Goal: Task Accomplishment & Management: Manage account settings

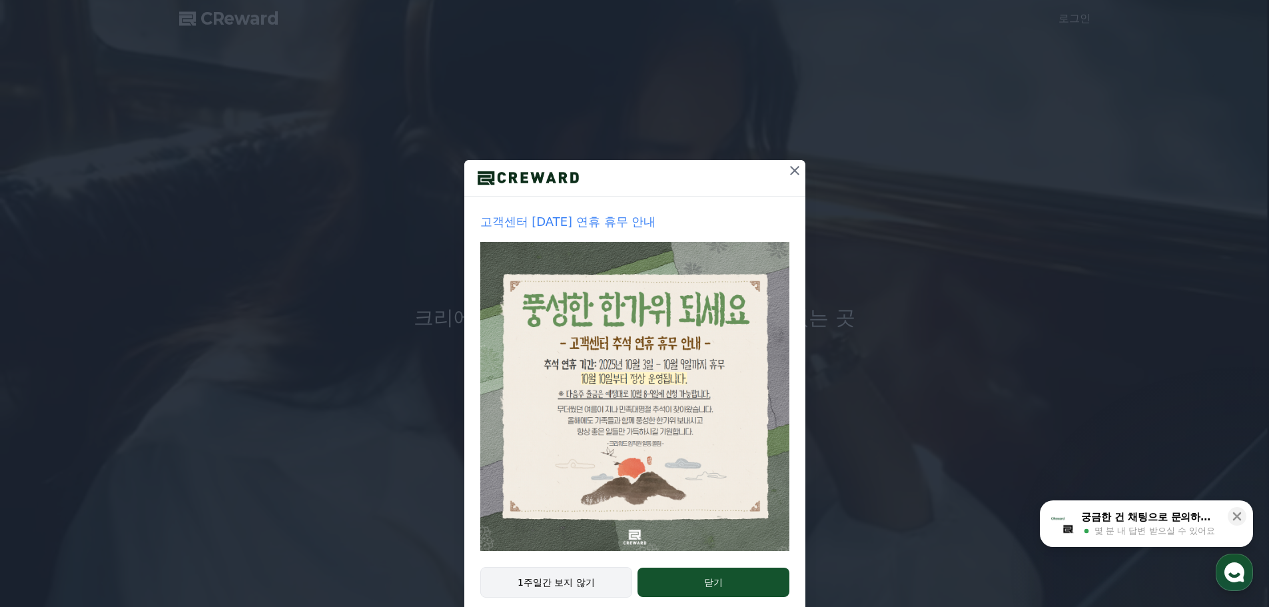
click at [570, 587] on button "1주일간 보지 않기" at bounding box center [556, 582] width 153 height 31
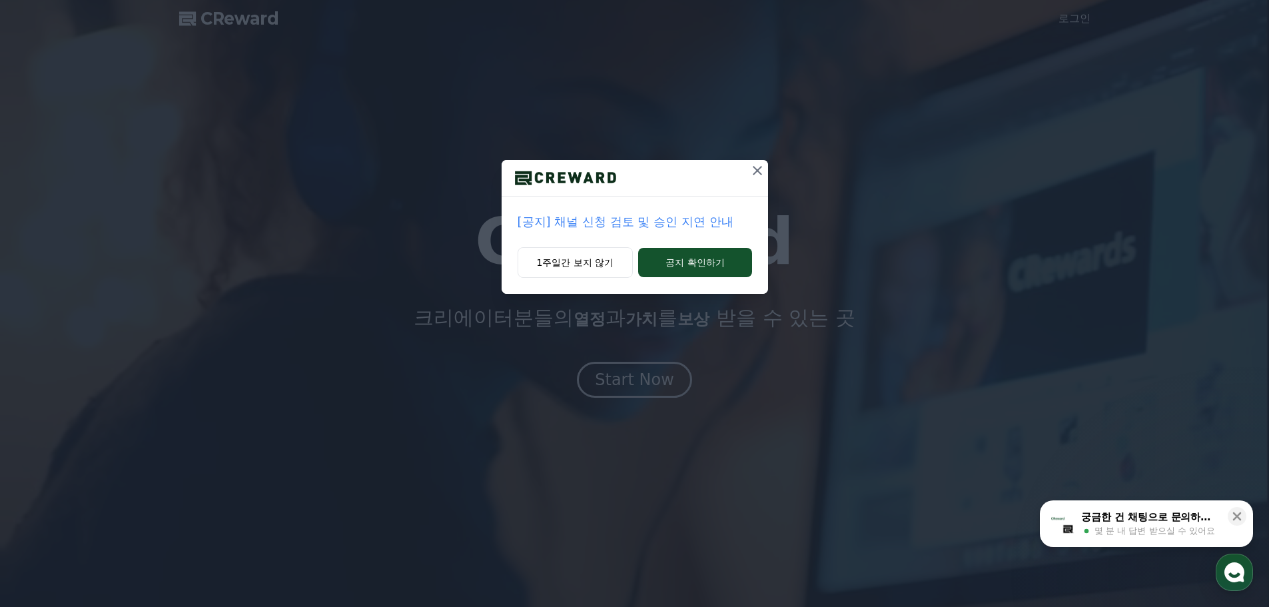
click at [624, 279] on div "1주일간 보지 않기 공지 확인하기" at bounding box center [635, 270] width 266 height 47
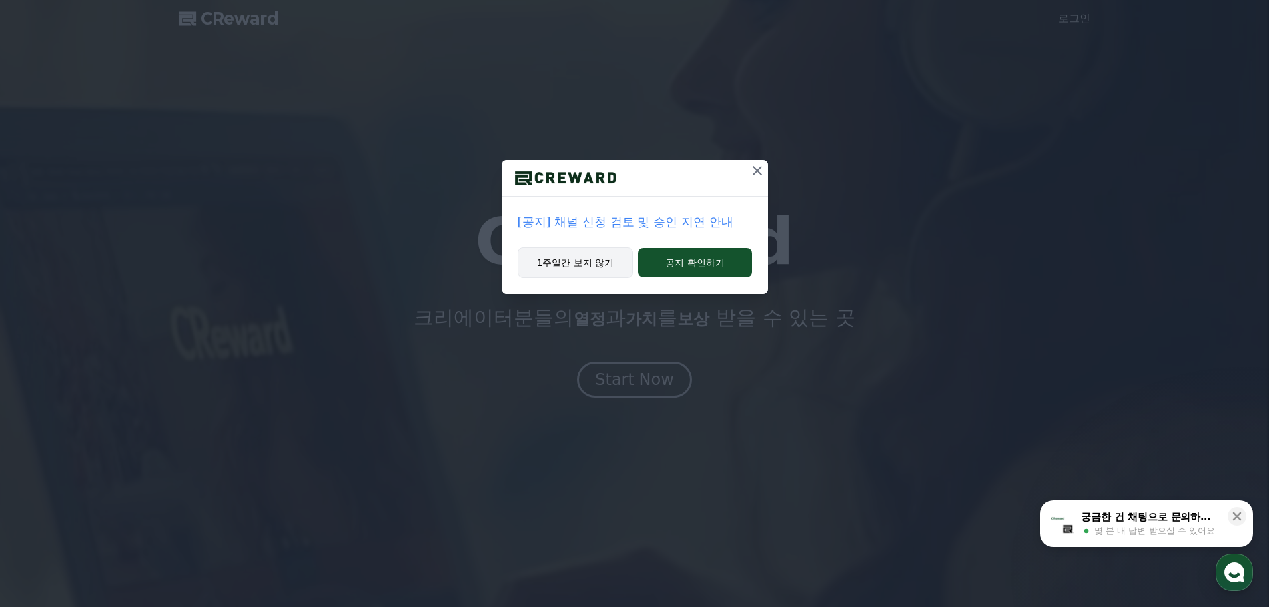
click at [594, 266] on button "1주일간 보지 않기" at bounding box center [576, 262] width 116 height 31
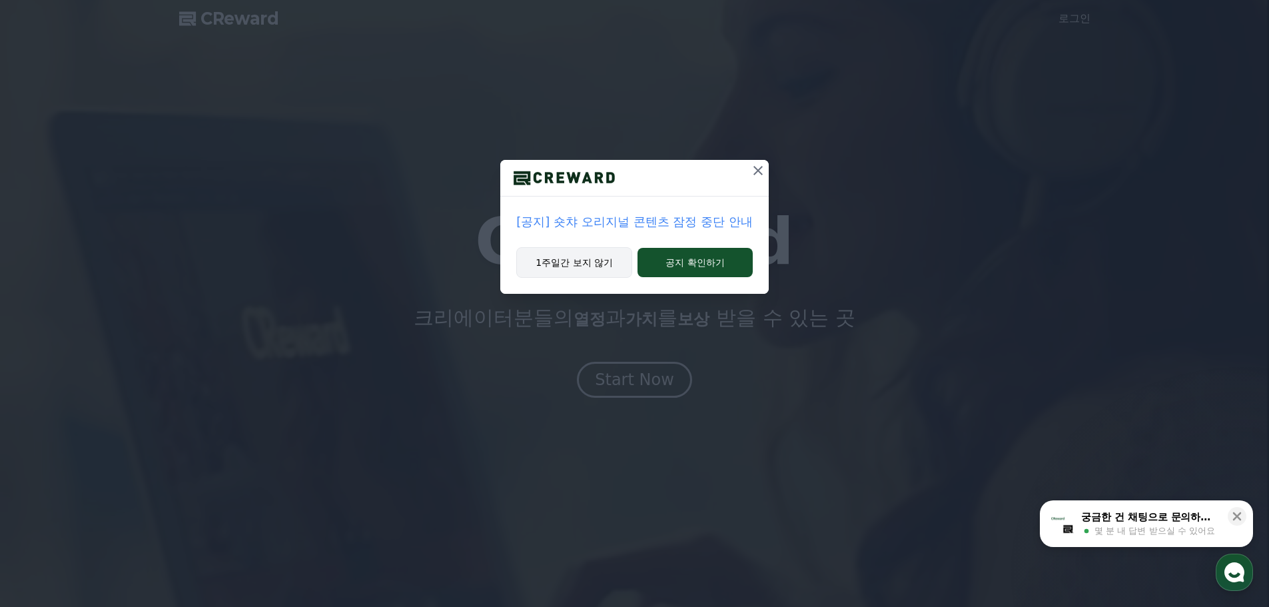
click at [610, 260] on button "1주일간 보지 않기" at bounding box center [574, 262] width 116 height 31
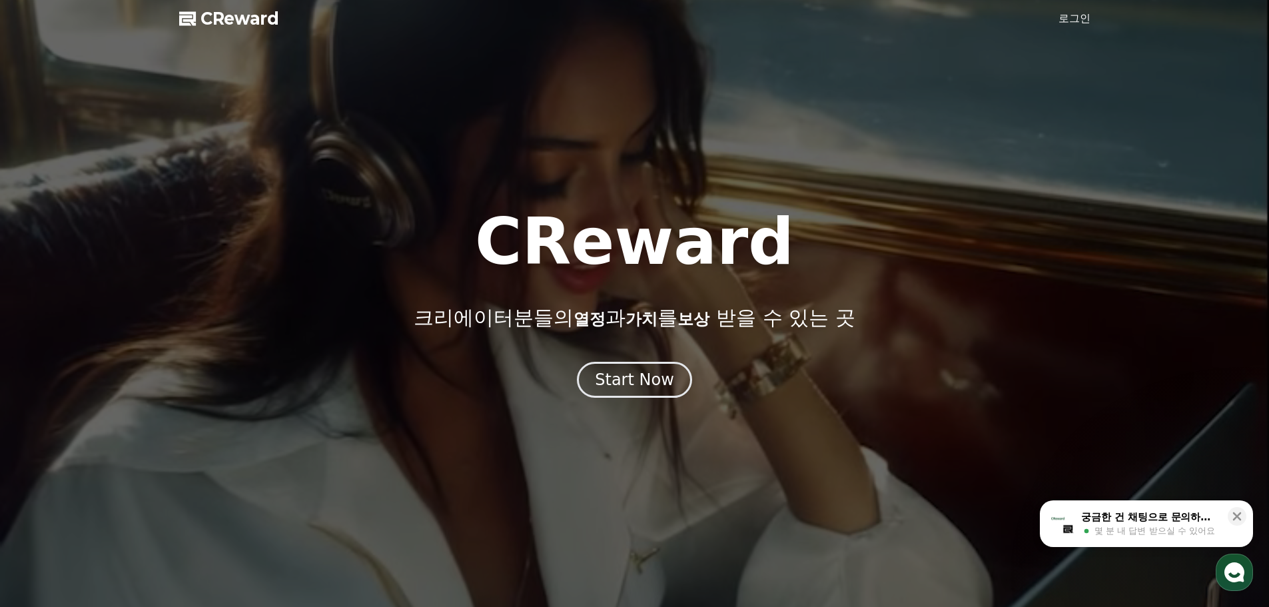
click at [1073, 22] on link "로그인" at bounding box center [1075, 19] width 32 height 16
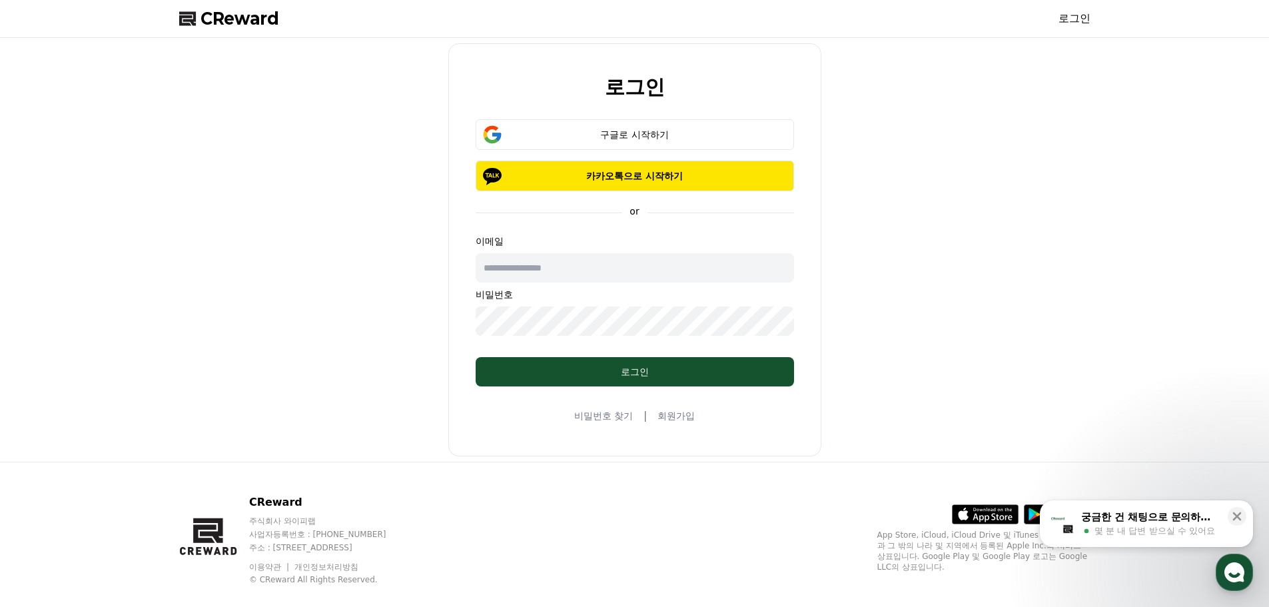
type input "**********"
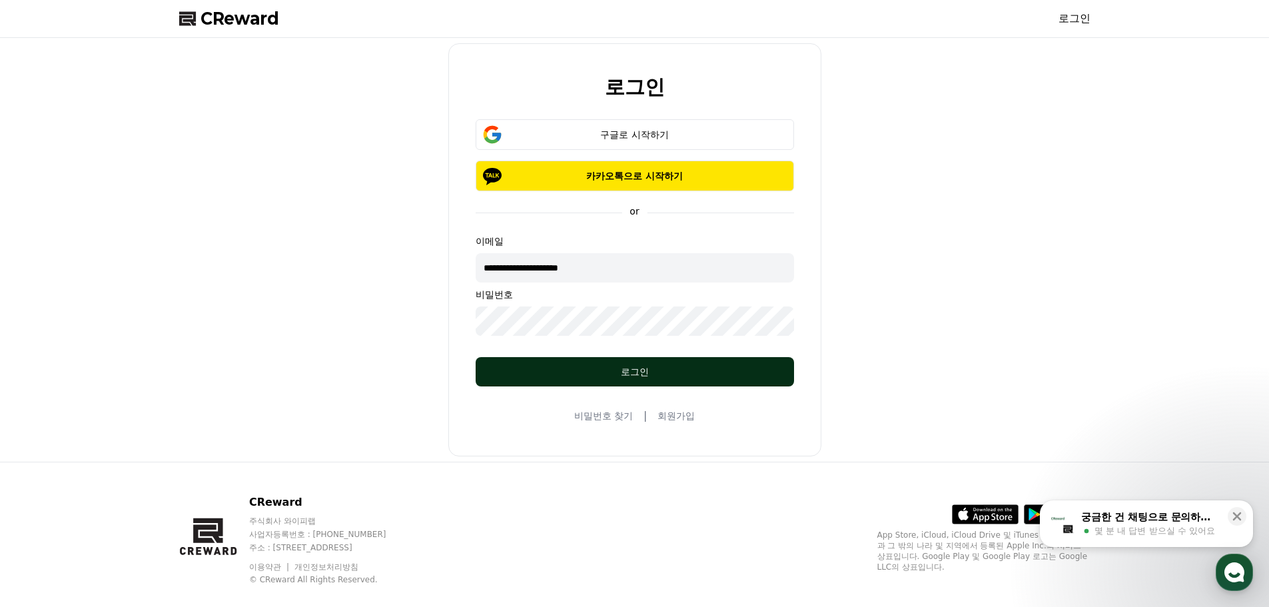
click at [594, 380] on button "로그인" at bounding box center [635, 371] width 318 height 29
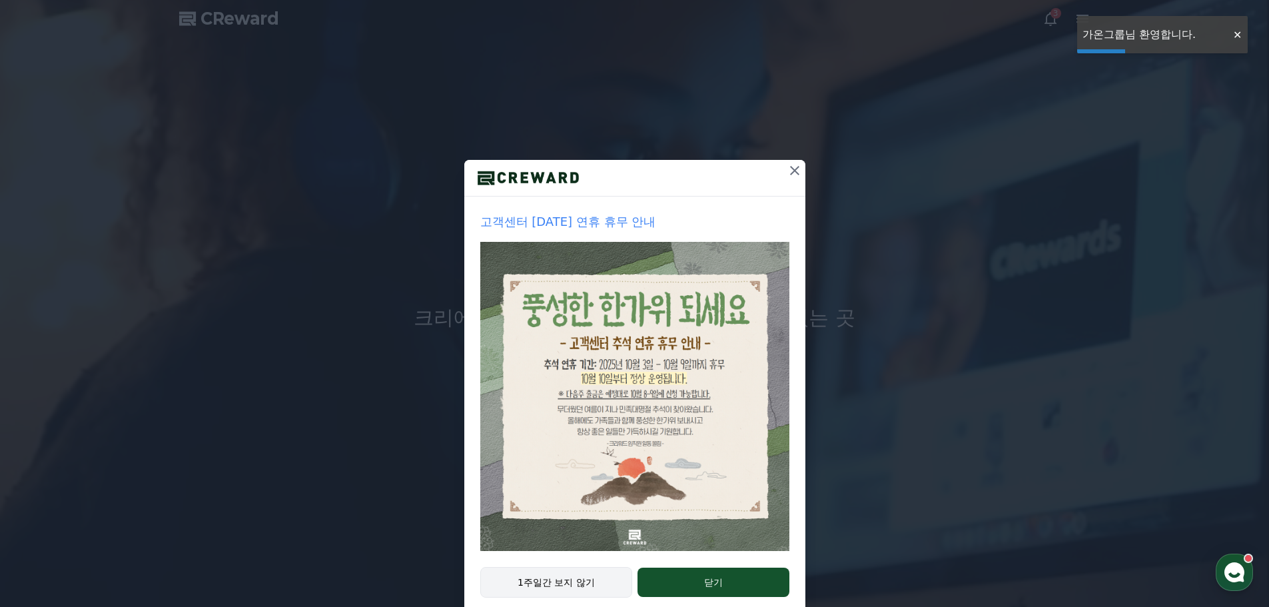
drag, startPoint x: 600, startPoint y: 568, endPoint x: 591, endPoint y: 580, distance: 15.3
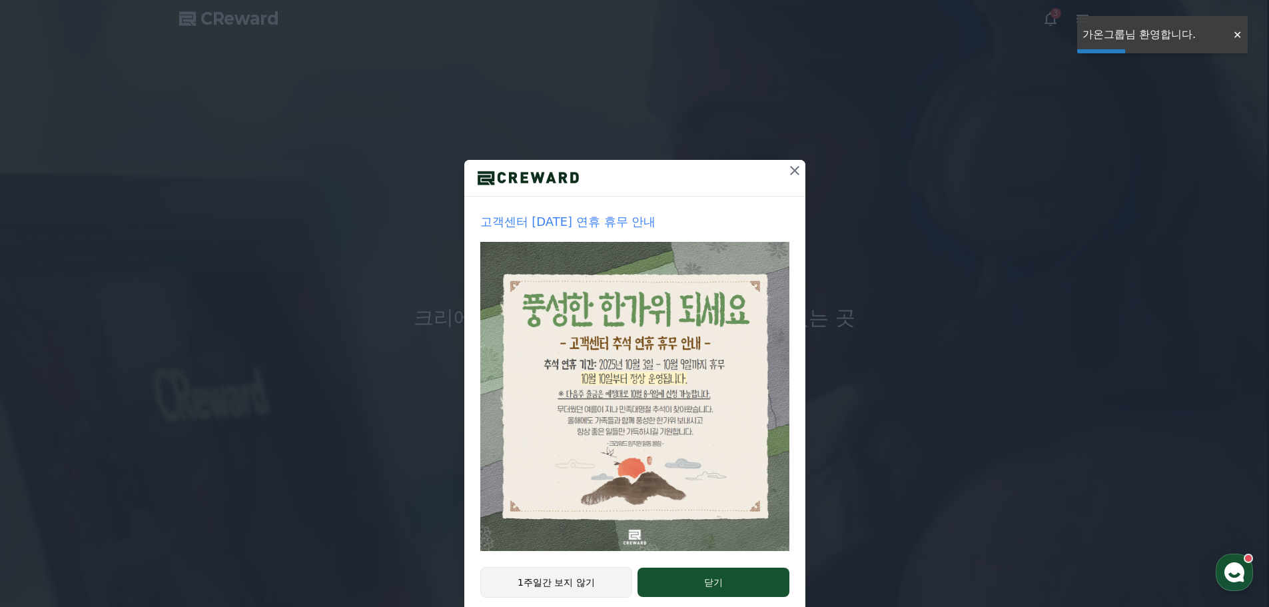
click at [591, 580] on button "1주일간 보지 않기" at bounding box center [556, 582] width 153 height 31
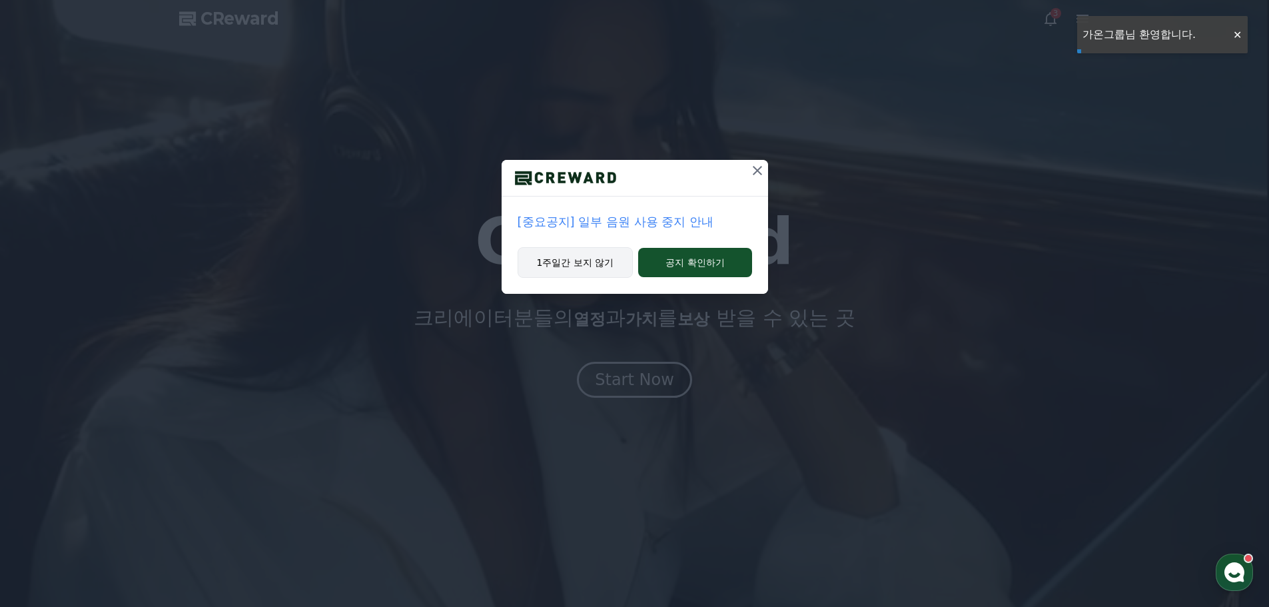
click at [591, 580] on div "[중요공지] 일부 음원 사용 중지 안내 1주일간 보지 않기 공지 확인하기" at bounding box center [634, 303] width 1269 height 607
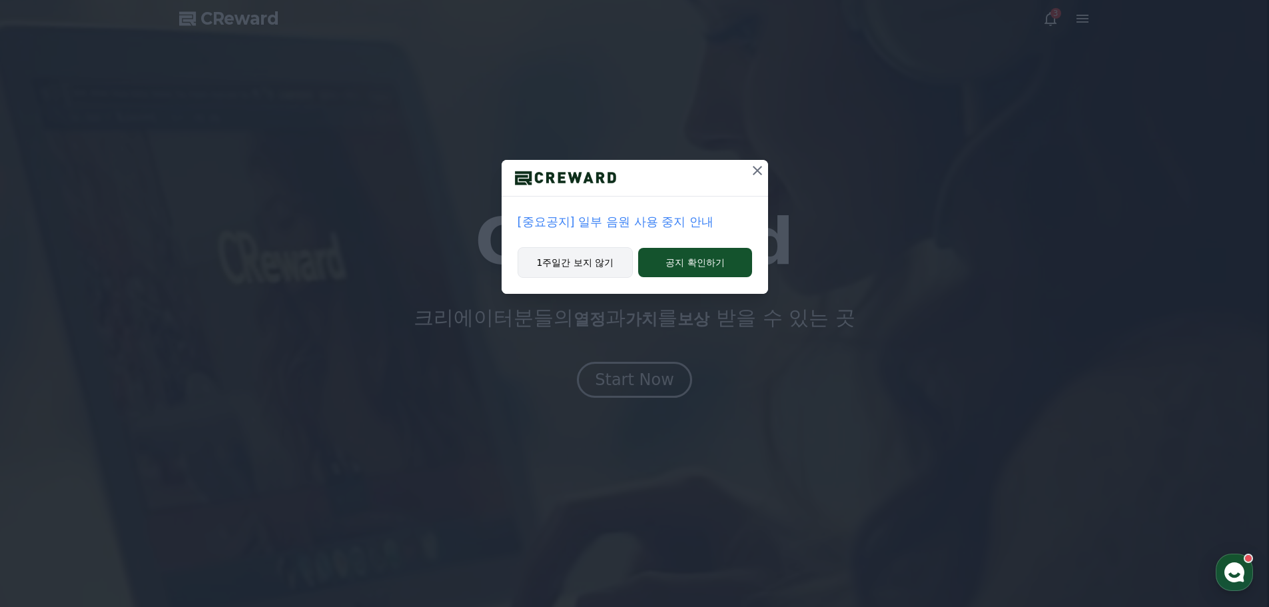
click at [600, 266] on button "1주일간 보지 않기" at bounding box center [576, 262] width 116 height 31
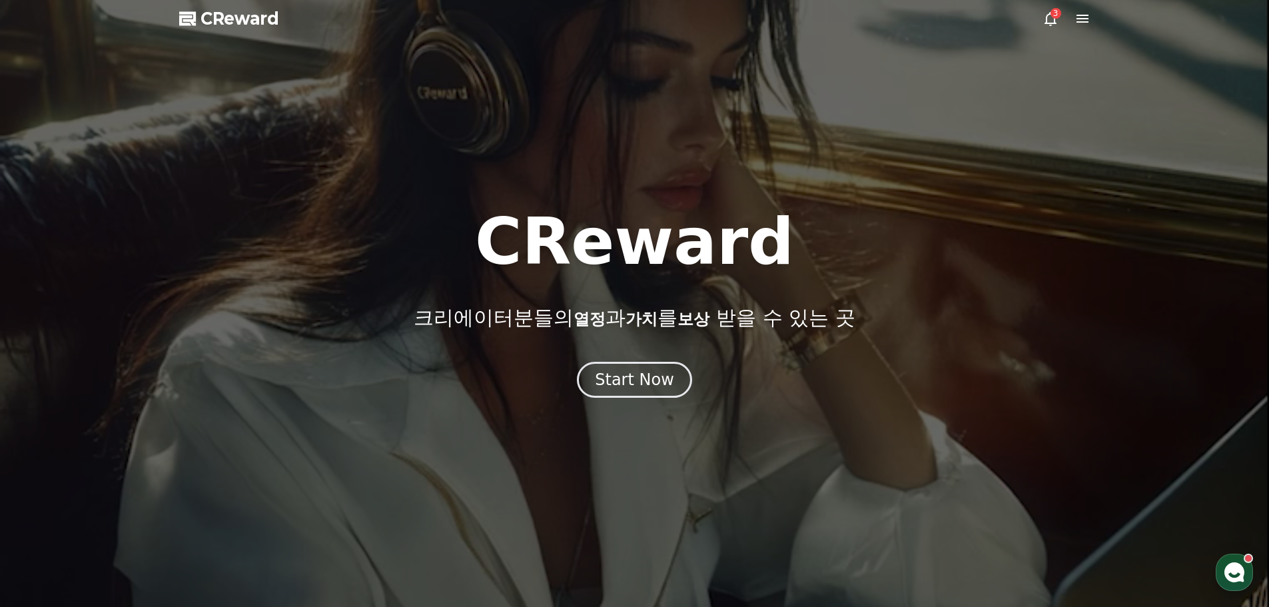
click at [1051, 29] on div at bounding box center [634, 303] width 1269 height 607
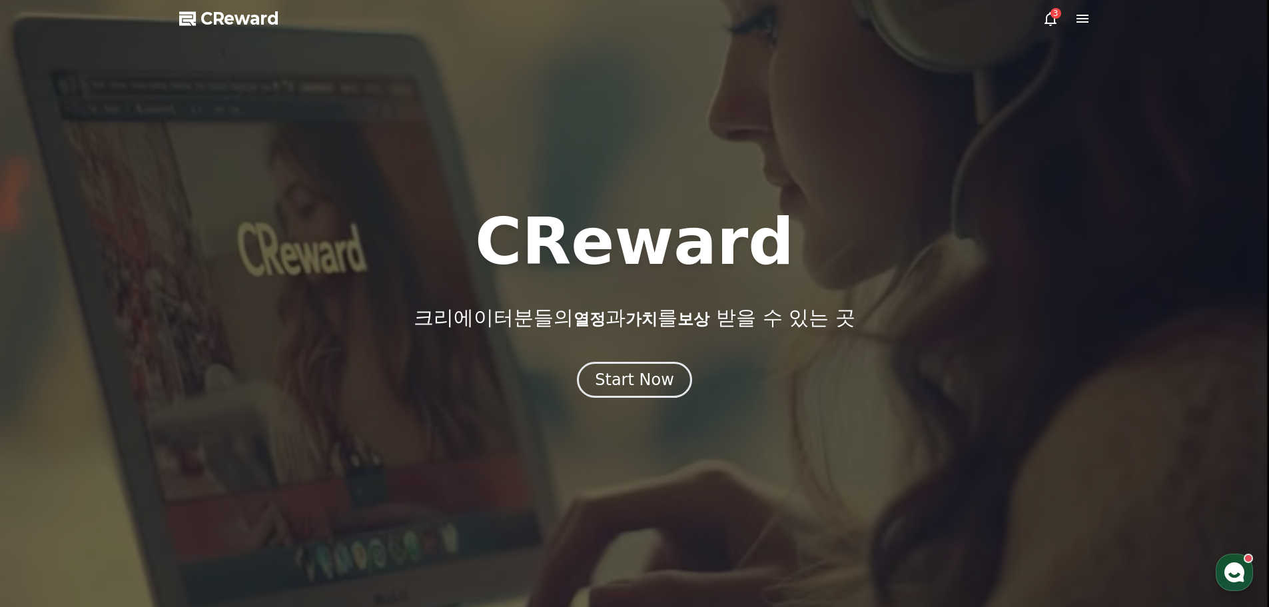
click at [1055, 23] on icon at bounding box center [1051, 19] width 12 height 14
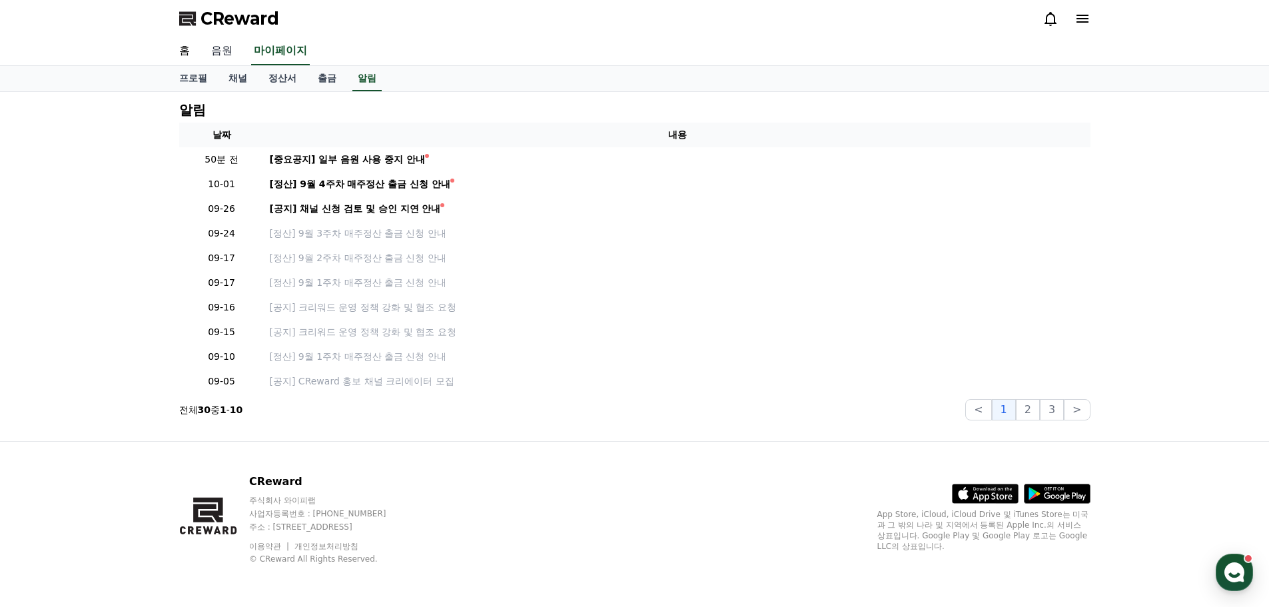
click at [205, 45] on link "음원" at bounding box center [222, 51] width 43 height 28
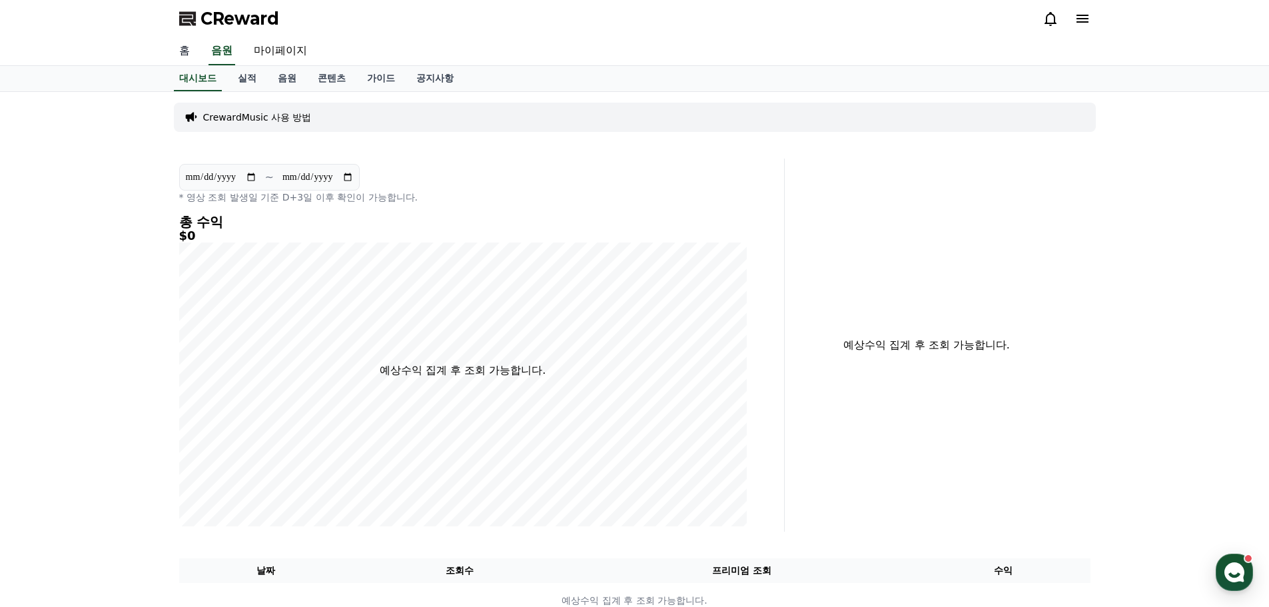
click at [182, 58] on link "홈" at bounding box center [185, 51] width 32 height 28
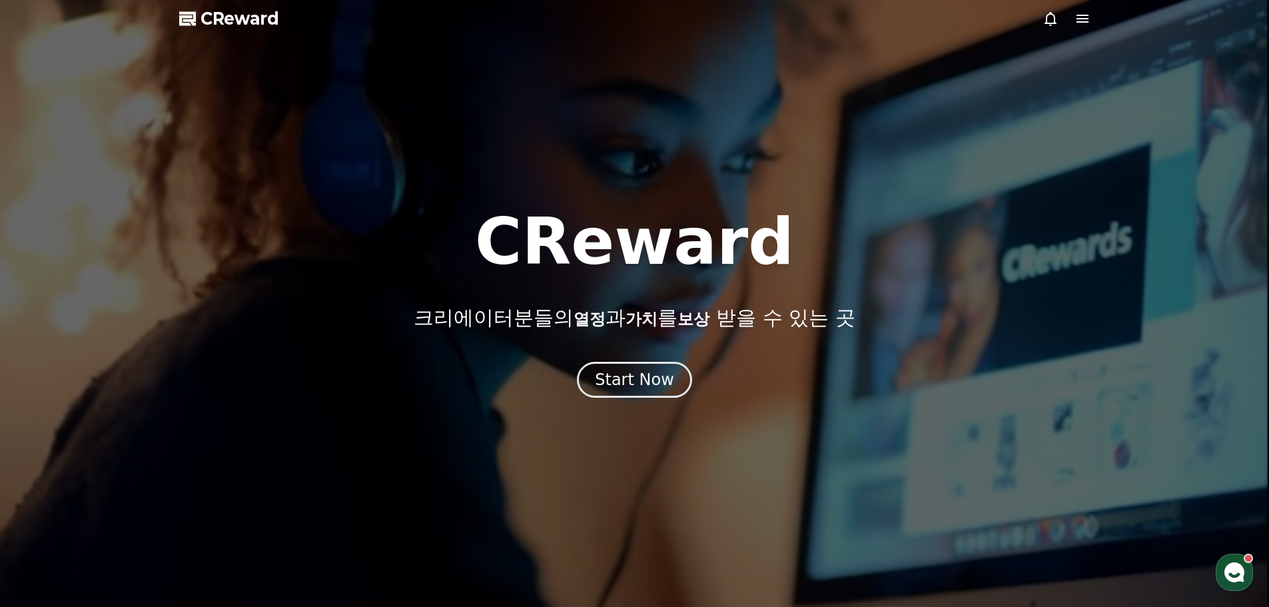
click at [1081, 10] on div at bounding box center [634, 303] width 1269 height 607
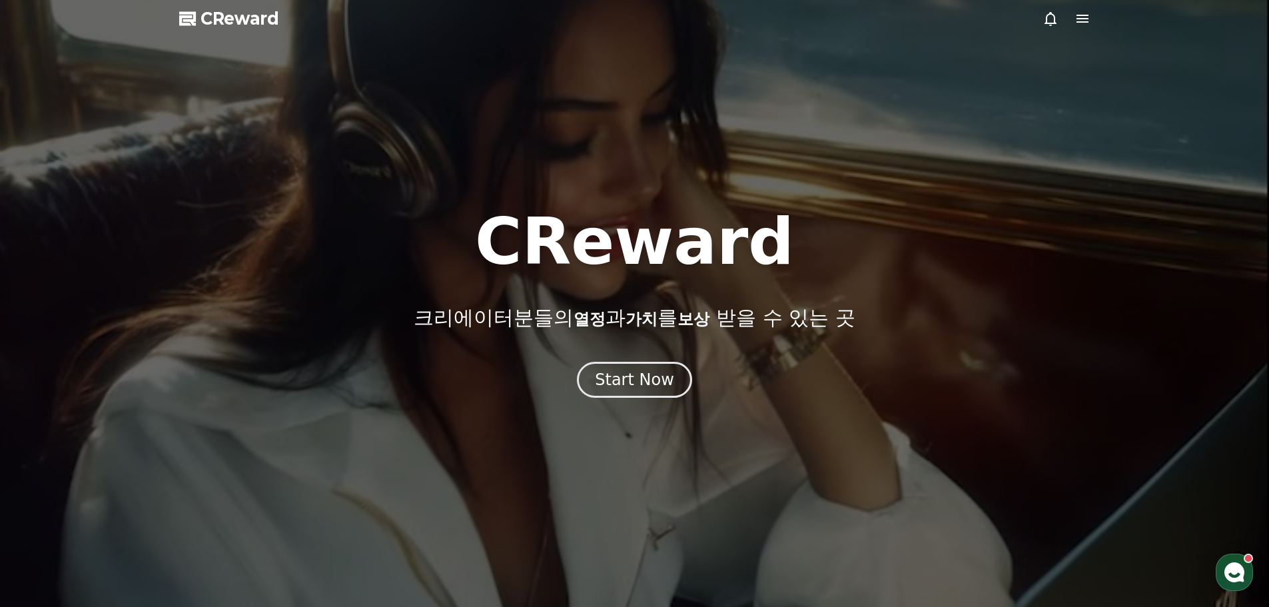
click at [1080, 17] on icon at bounding box center [1083, 19] width 16 height 16
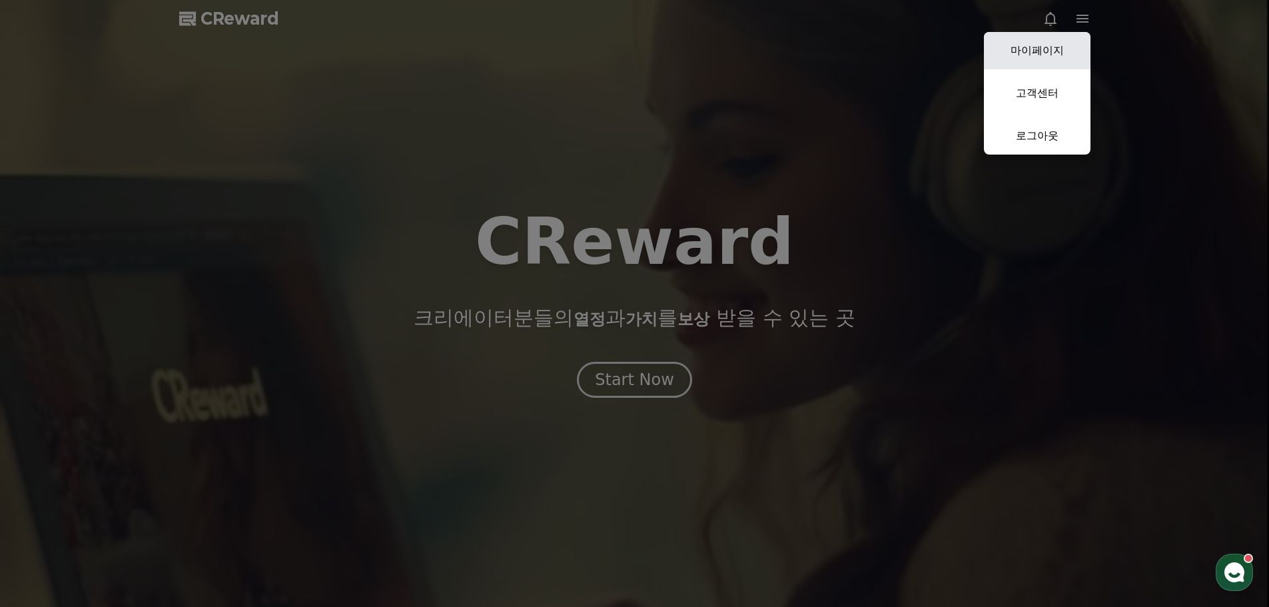
click at [1054, 60] on link "마이페이지" at bounding box center [1037, 50] width 107 height 37
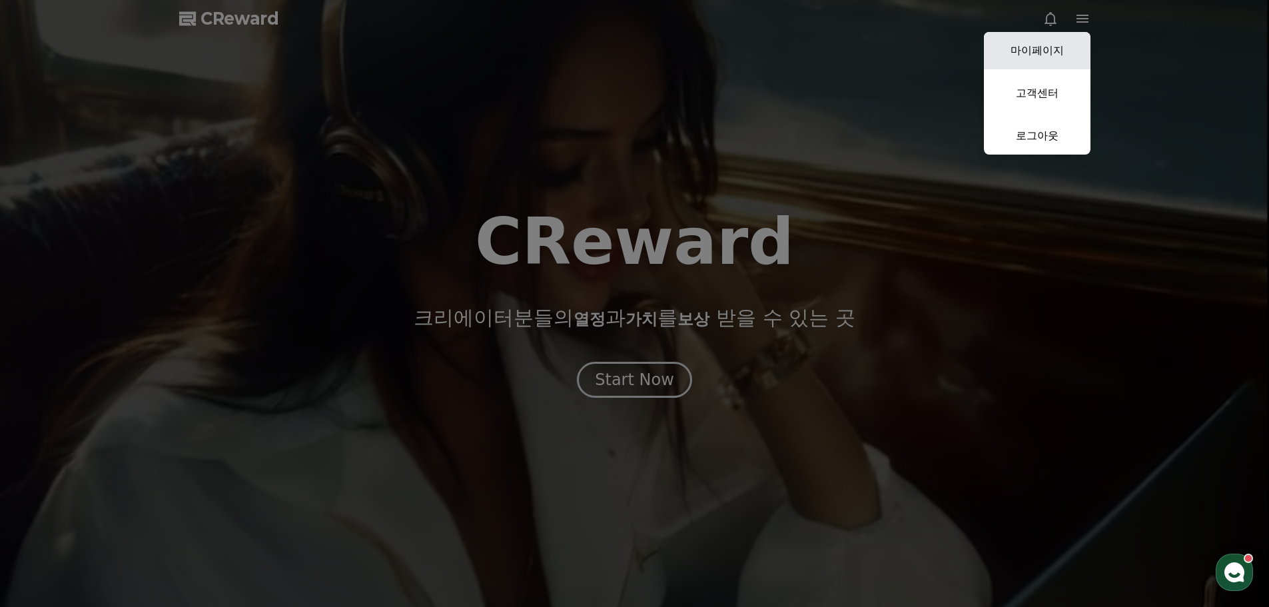
select select "**********"
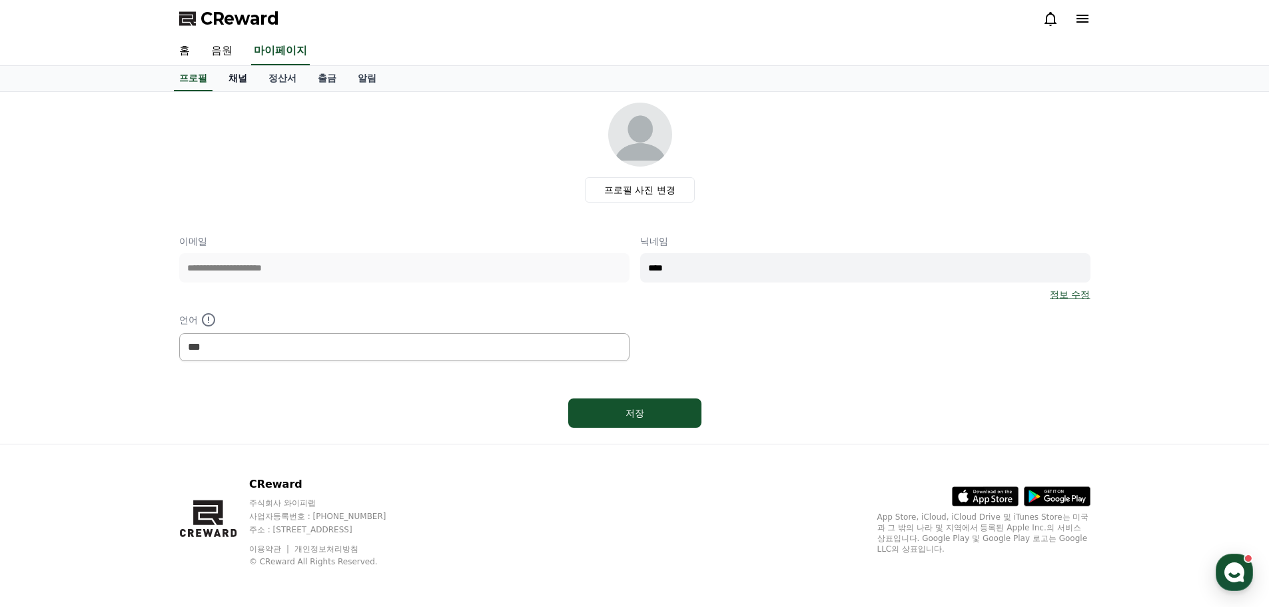
click at [227, 80] on link "채널" at bounding box center [238, 78] width 40 height 25
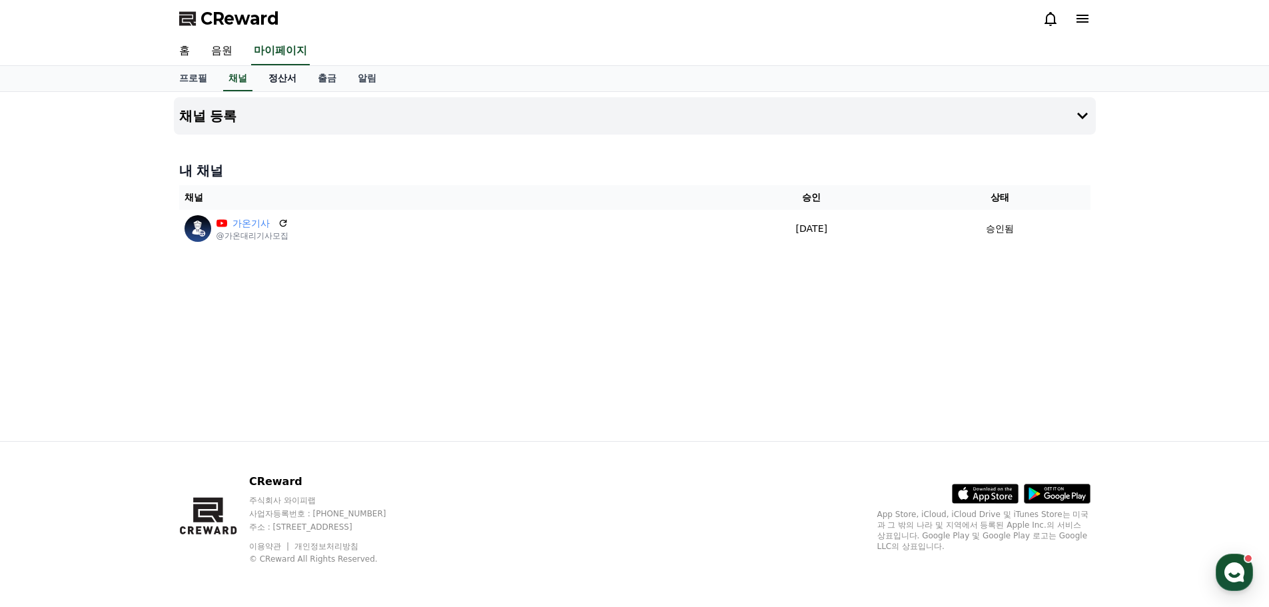
click at [272, 81] on link "정산서" at bounding box center [282, 78] width 49 height 25
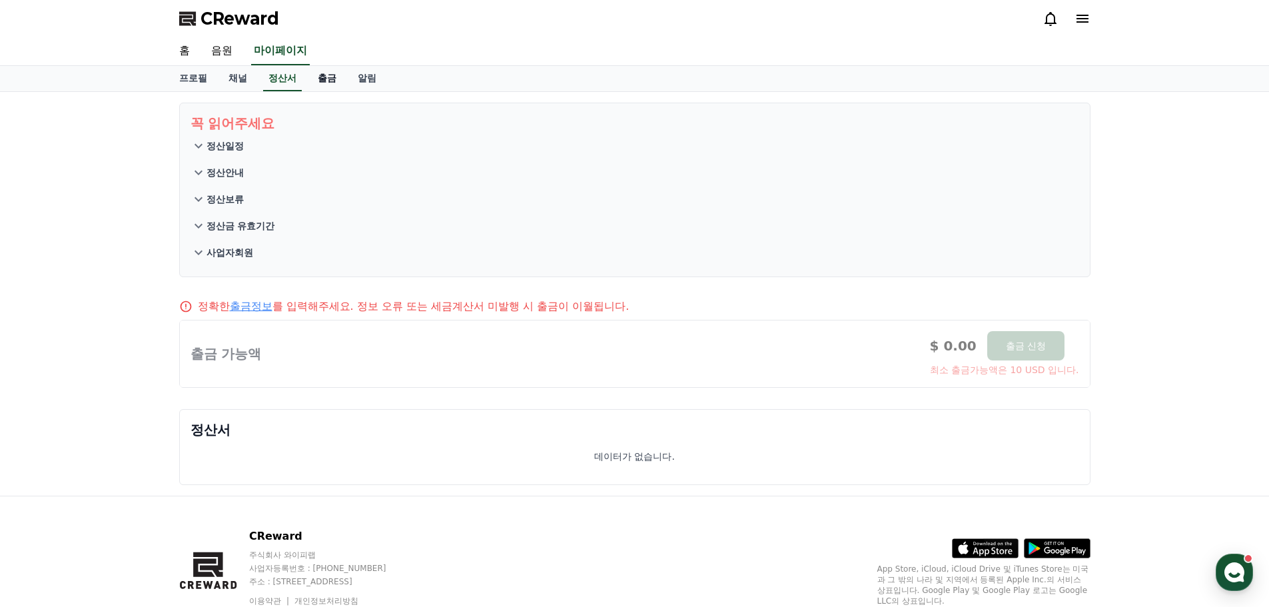
click at [338, 79] on link "출금" at bounding box center [327, 78] width 40 height 25
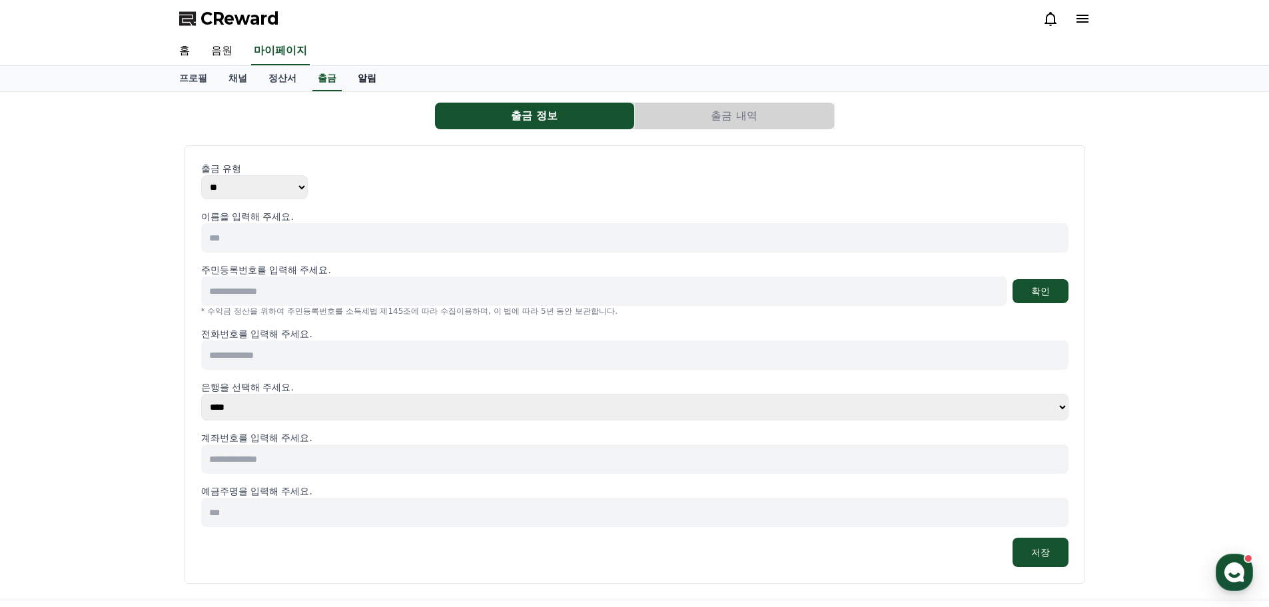
click at [359, 75] on link "알림" at bounding box center [367, 78] width 40 height 25
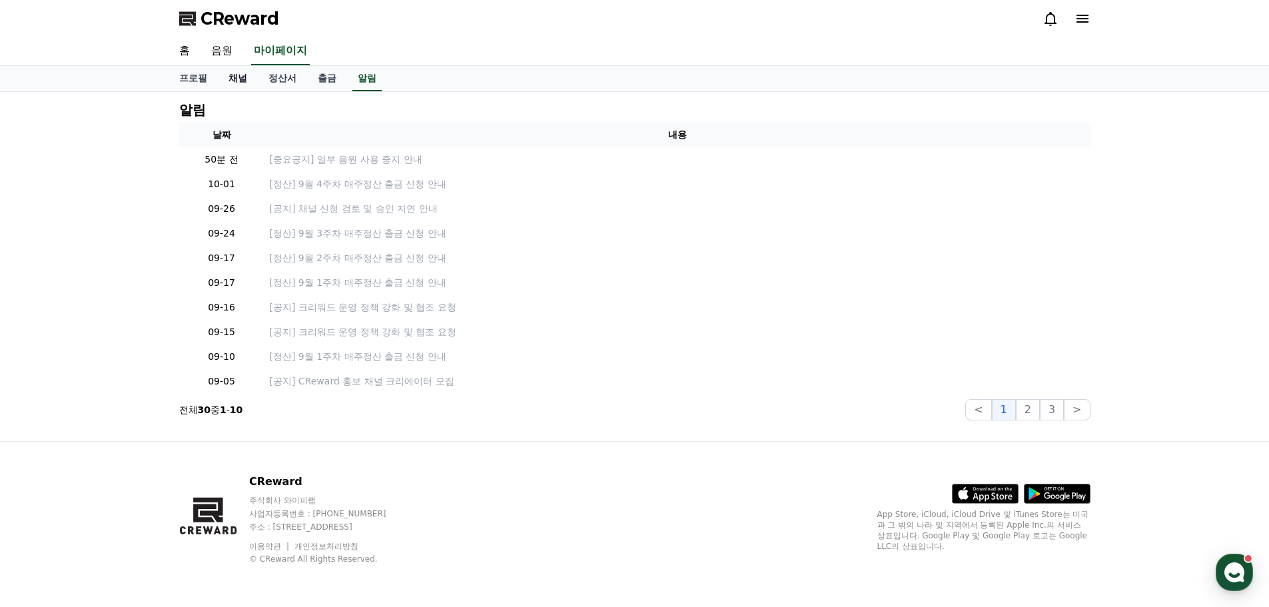
click at [248, 85] on link "채널" at bounding box center [238, 78] width 40 height 25
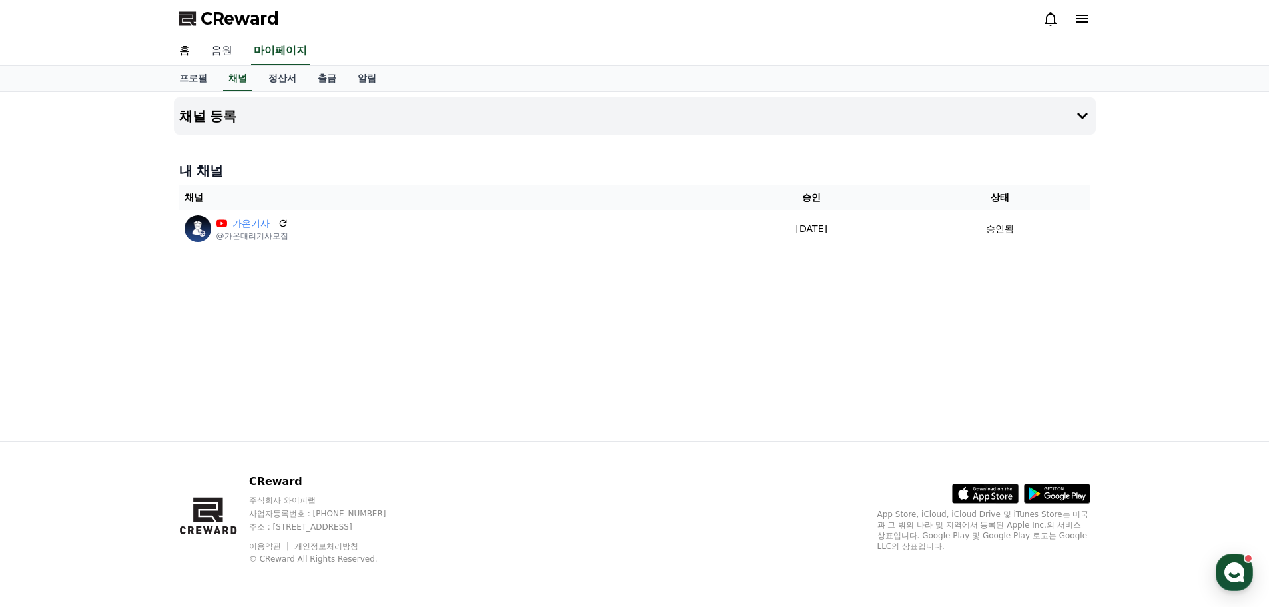
click at [231, 52] on link "음원" at bounding box center [222, 51] width 43 height 28
